Goal: Information Seeking & Learning: Learn about a topic

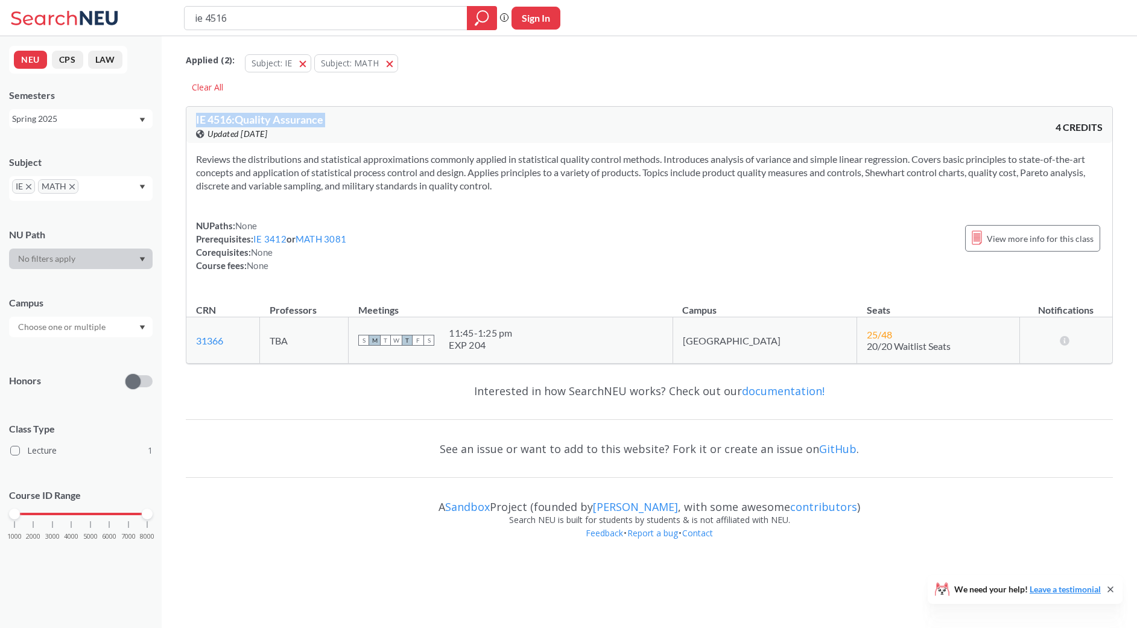
click at [285, 126] on span "IE 4516 : Quality Assurance" at bounding box center [259, 119] width 127 height 13
click at [270, 124] on span "IE 4516 : Quality Assurance" at bounding box center [259, 119] width 127 height 13
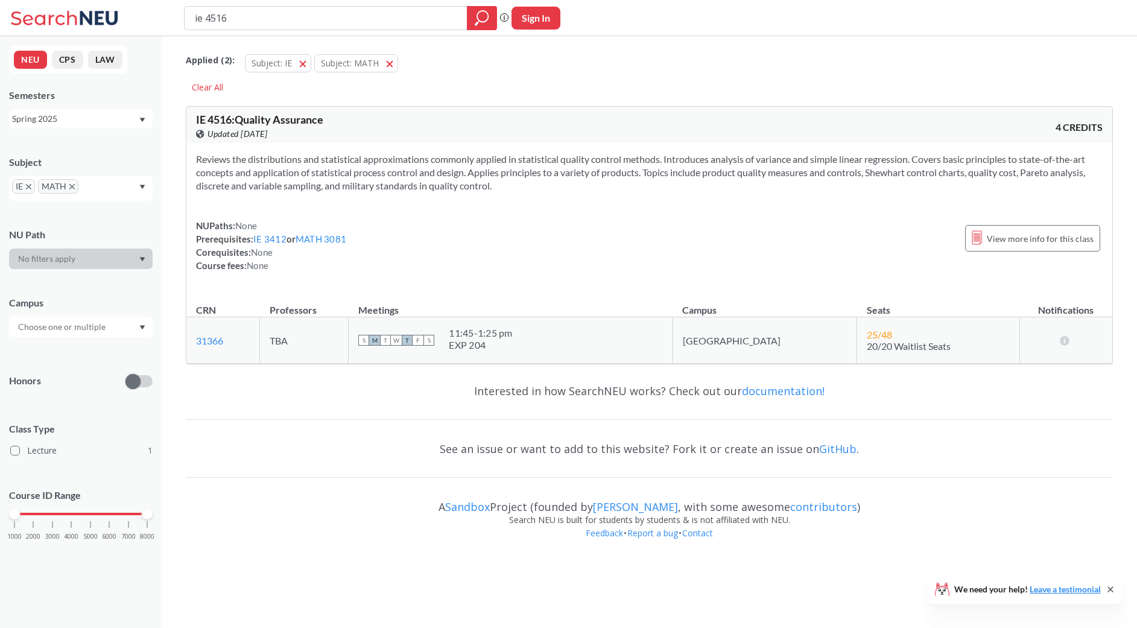
click at [265, 130] on span "Updated [DATE]" at bounding box center [237, 133] width 60 height 13
click at [265, 124] on span "IE 4516 : Quality Assurance" at bounding box center [259, 119] width 127 height 13
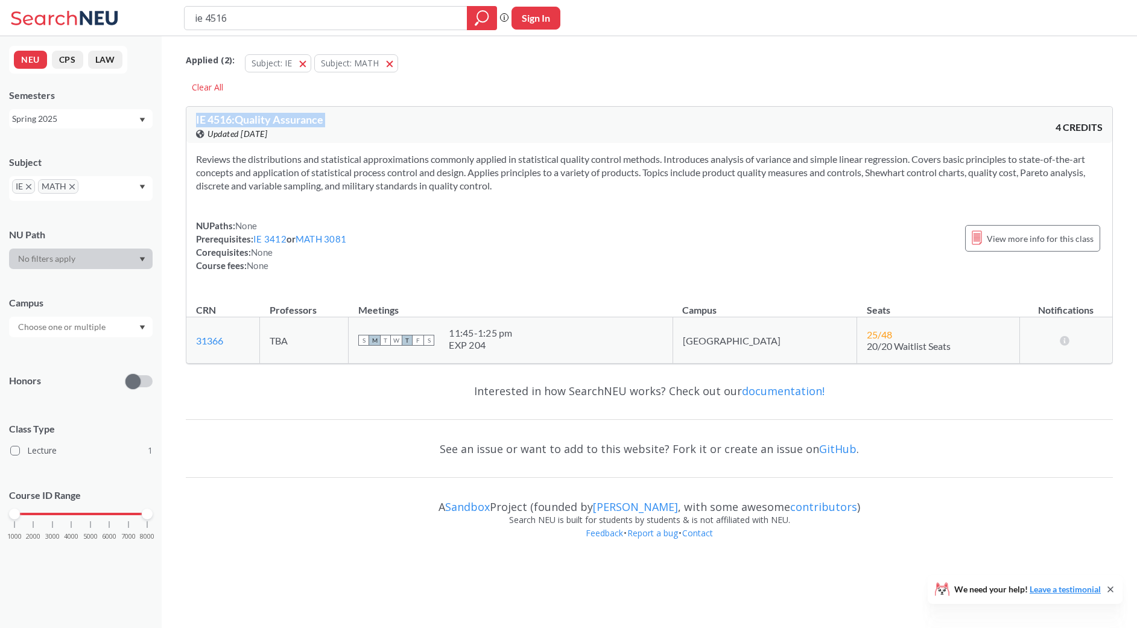
click at [265, 124] on span "IE 4516 : Quality Assurance" at bounding box center [259, 119] width 127 height 13
click at [277, 117] on span "IE 4516 : Quality Assurance" at bounding box center [259, 119] width 127 height 13
